Goal: Transaction & Acquisition: Book appointment/travel/reservation

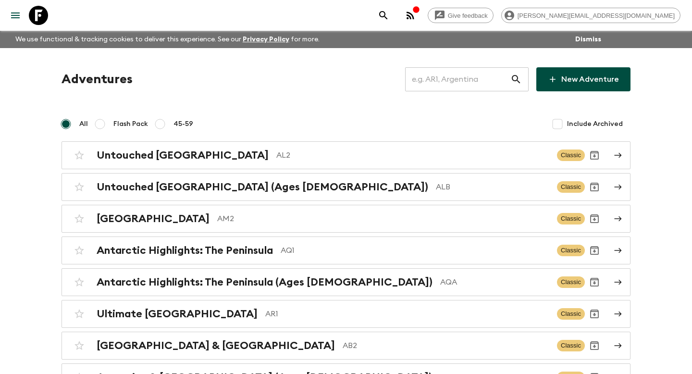
click at [436, 79] on input "text" at bounding box center [457, 79] width 105 height 27
click at [444, 79] on input "text" at bounding box center [457, 79] width 105 height 27
click at [441, 89] on input "text" at bounding box center [457, 79] width 105 height 27
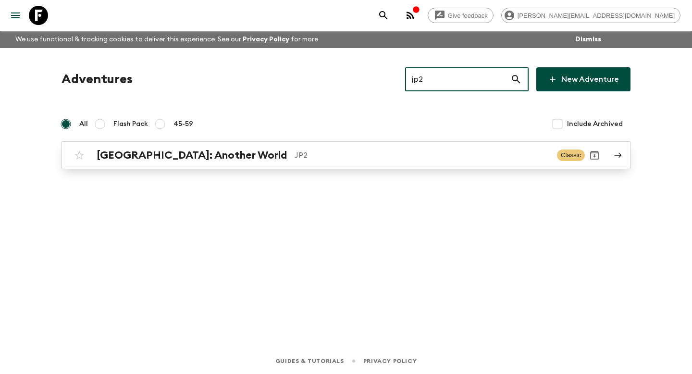
type input "jp2"
click at [168, 158] on h2 "[GEOGRAPHIC_DATA]: Another World" at bounding box center [192, 155] width 190 height 12
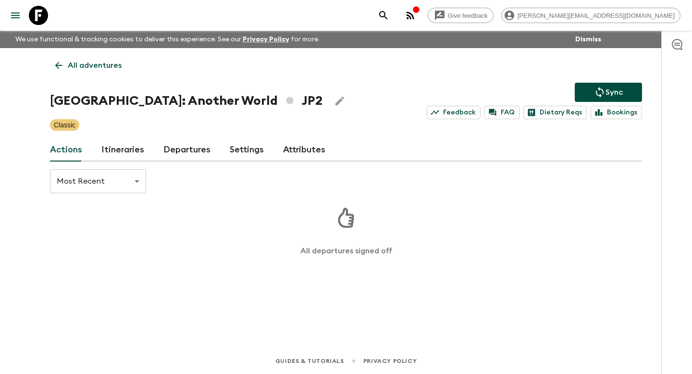
click at [107, 156] on link "Itineraries" at bounding box center [122, 149] width 43 height 23
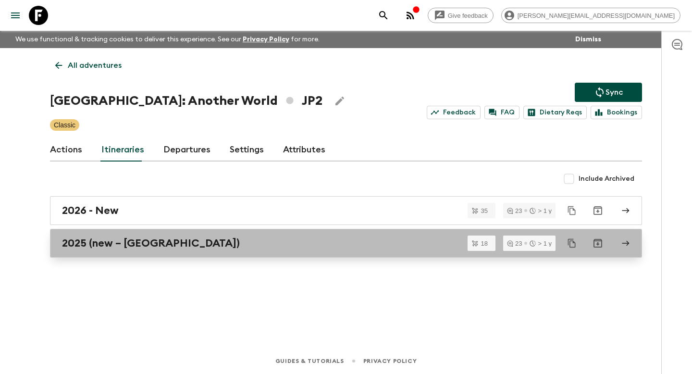
click at [68, 242] on h2 "2025 (new – [GEOGRAPHIC_DATA])" at bounding box center [151, 243] width 178 height 12
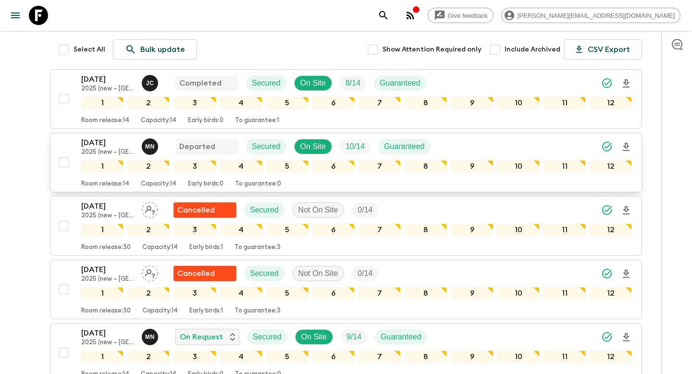
scroll to position [167, 0]
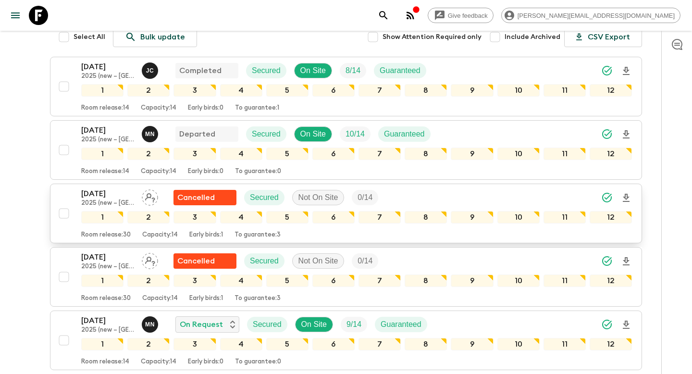
click at [76, 188] on div "[DATE] 2025 (new – [GEOGRAPHIC_DATA]) Cancelled Secured Not On Site 0 / 14 1 2 …" at bounding box center [343, 213] width 578 height 51
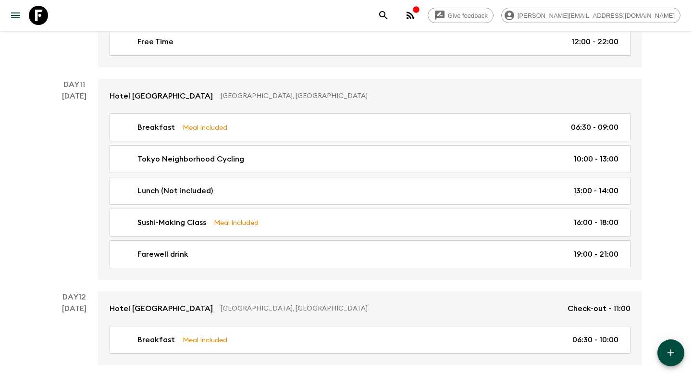
scroll to position [2891, 0]
